Goal: Navigation & Orientation: Find specific page/section

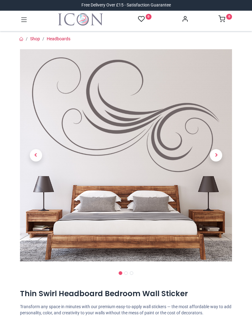
click at [219, 158] on span "Next" at bounding box center [216, 155] width 12 height 12
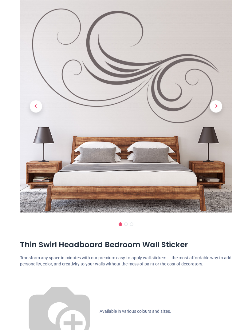
click at [220, 110] on span "Next" at bounding box center [216, 106] width 12 height 12
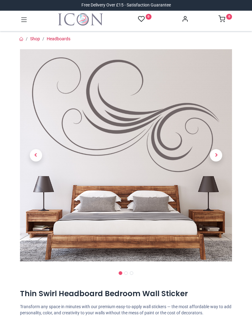
scroll to position [0, 0]
click at [26, 19] on icon at bounding box center [24, 20] width 8 height 8
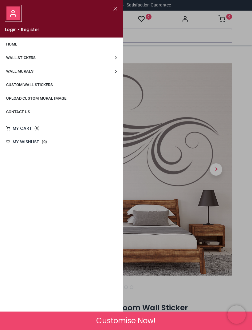
click at [34, 57] on span "Wall Stickers" at bounding box center [21, 57] width 30 height 5
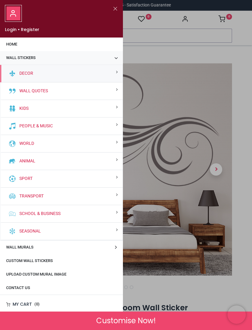
click at [117, 72] on small at bounding box center [117, 72] width 2 height 4
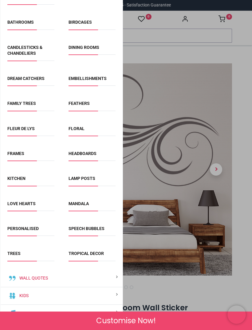
scroll to position [100, 0]
click at [81, 126] on link "Floral" at bounding box center [77, 128] width 16 height 5
